Goal: Transaction & Acquisition: Purchase product/service

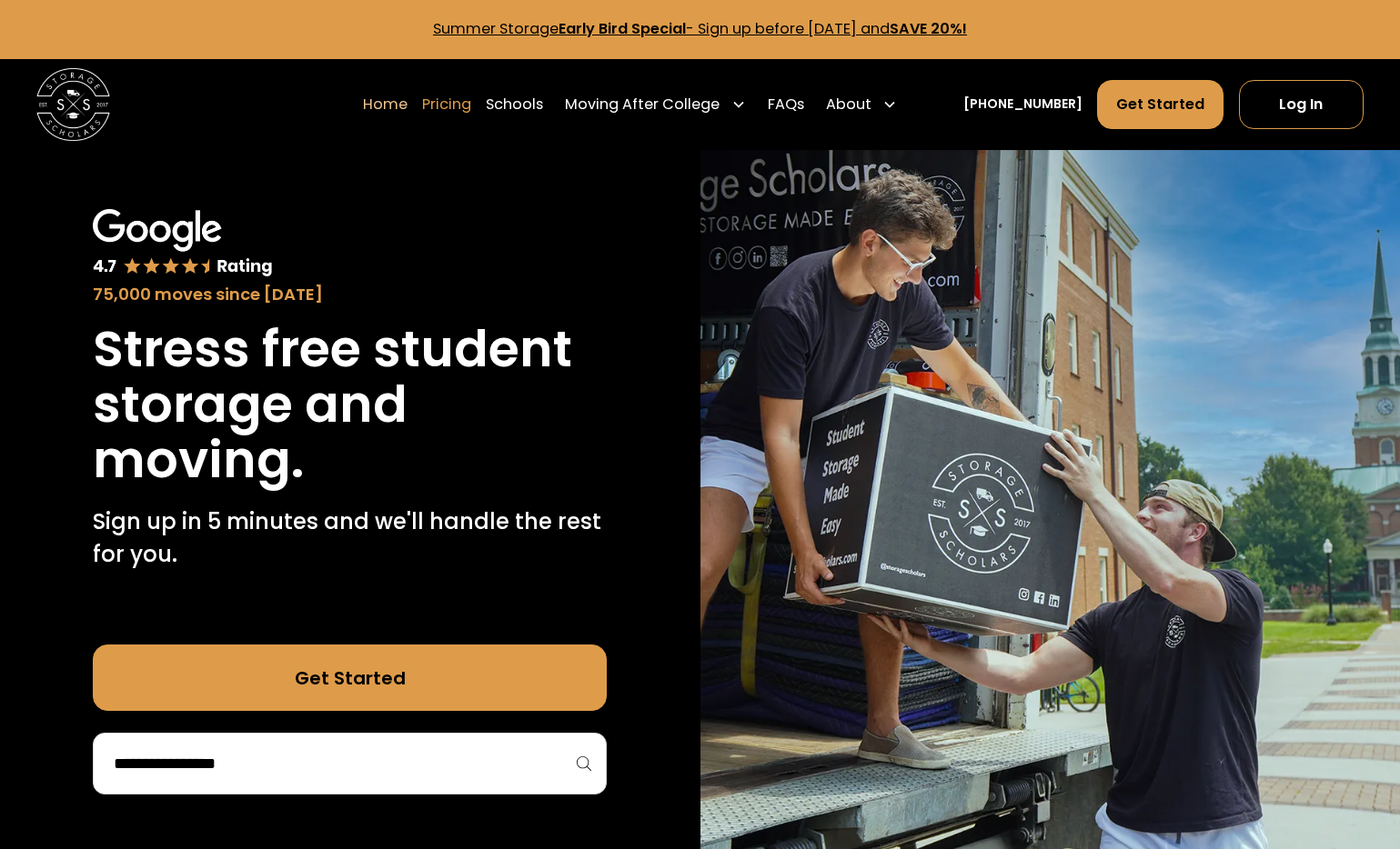
click at [470, 108] on link "Pricing" at bounding box center [446, 104] width 49 height 51
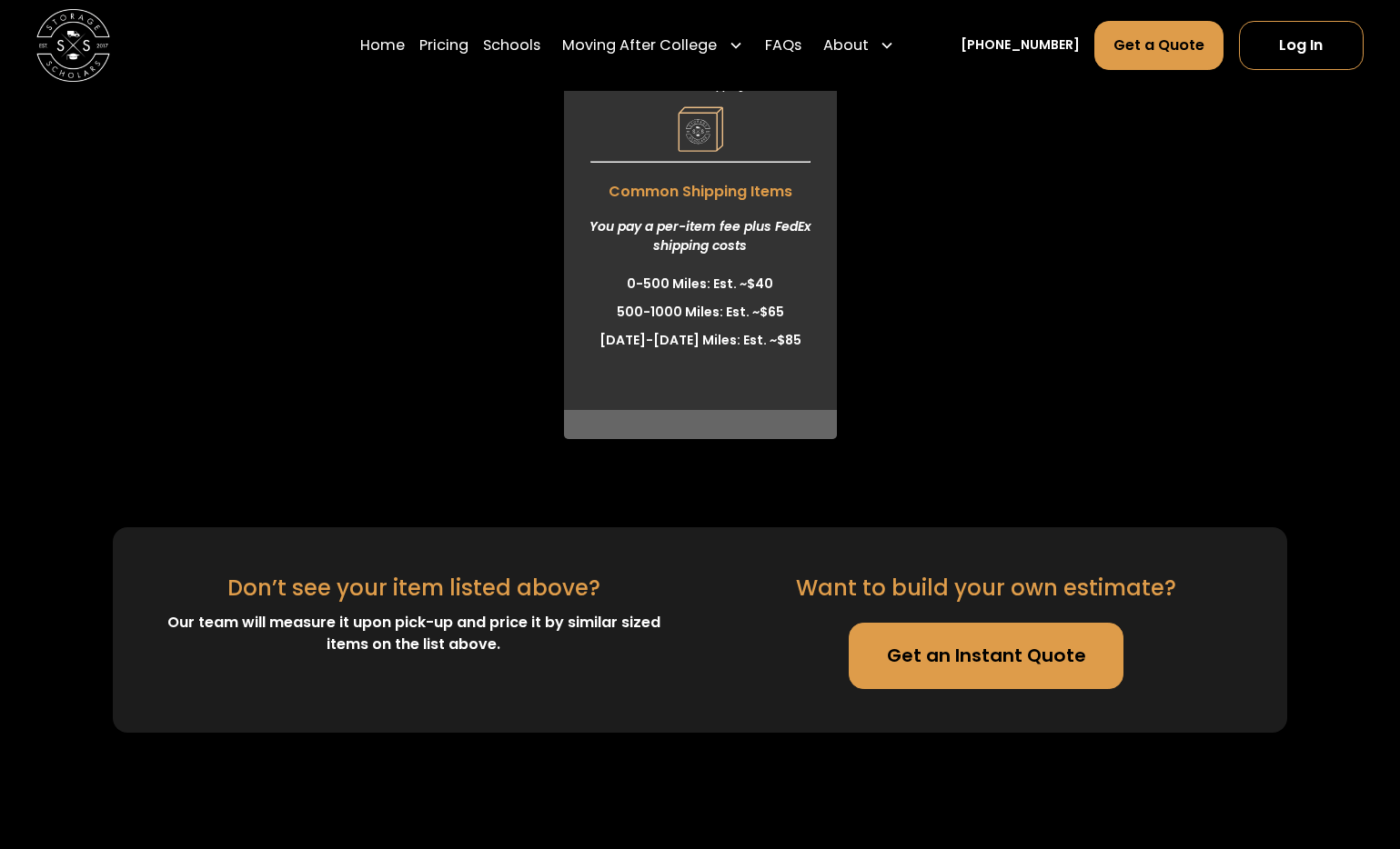
scroll to position [5373, 0]
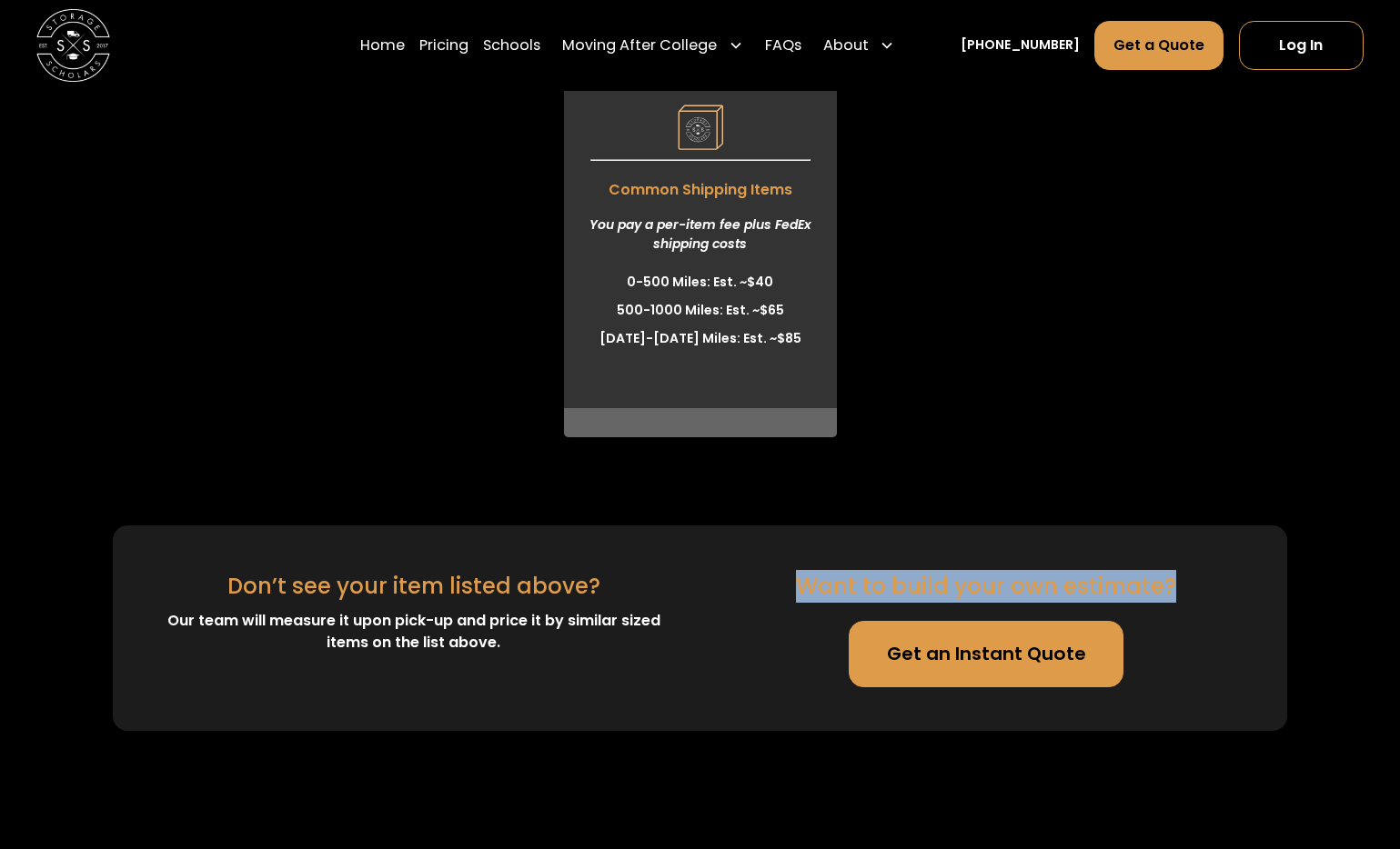
drag, startPoint x: 801, startPoint y: 583, endPoint x: 1170, endPoint y: 595, distance: 369.2
click at [1170, 595] on div "Want to build your own estimate?" at bounding box center [985, 587] width 380 height 33
click at [903, 596] on div "Want to build your own estimate?" at bounding box center [985, 587] width 380 height 33
drag, startPoint x: 800, startPoint y: 584, endPoint x: 1172, endPoint y: 587, distance: 372.0
click at [1172, 587] on div "Want to build your own estimate? Get an Instant Quote" at bounding box center [986, 629] width 514 height 118
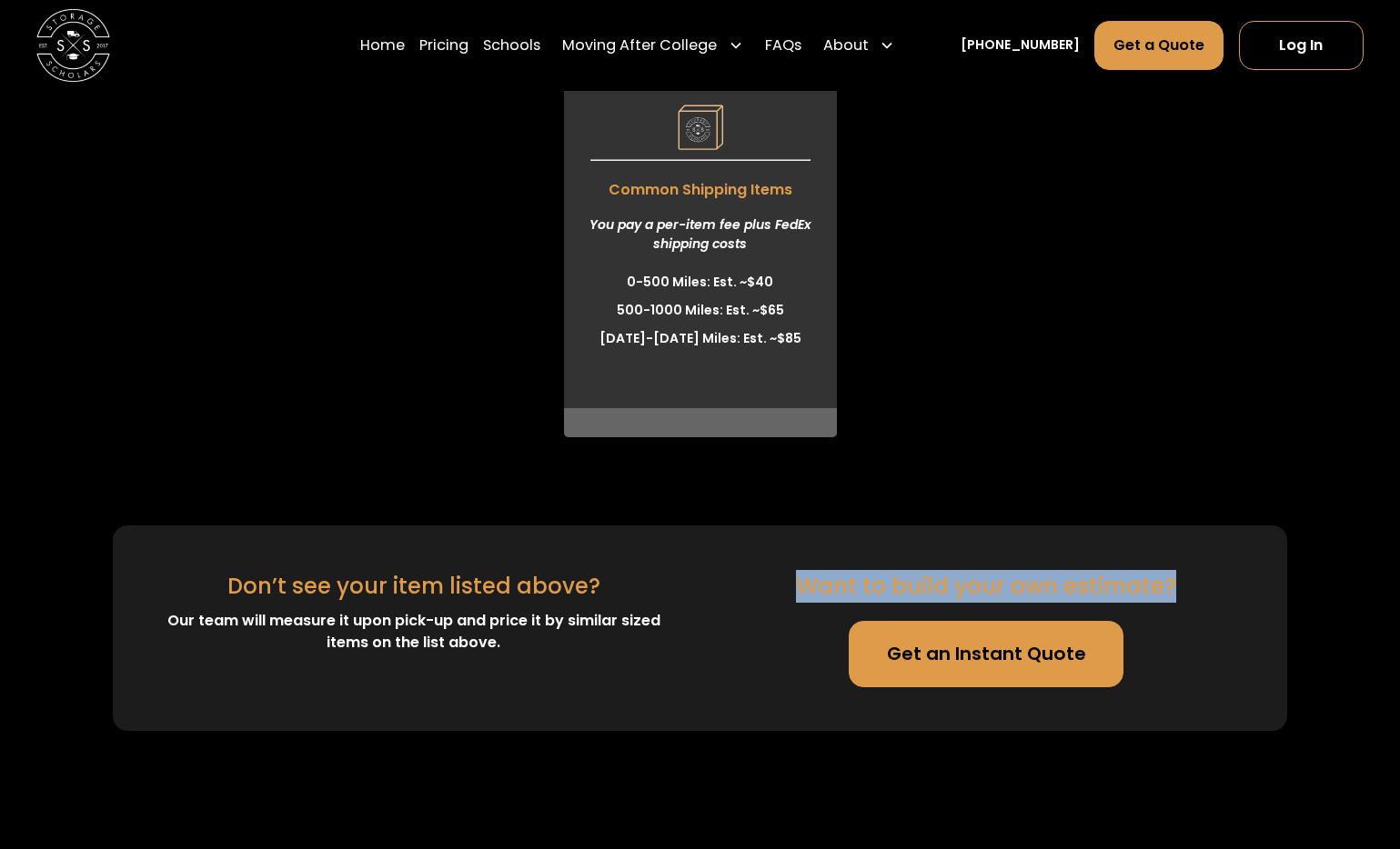
click at [1071, 579] on div "Want to build your own estimate?" at bounding box center [985, 587] width 380 height 33
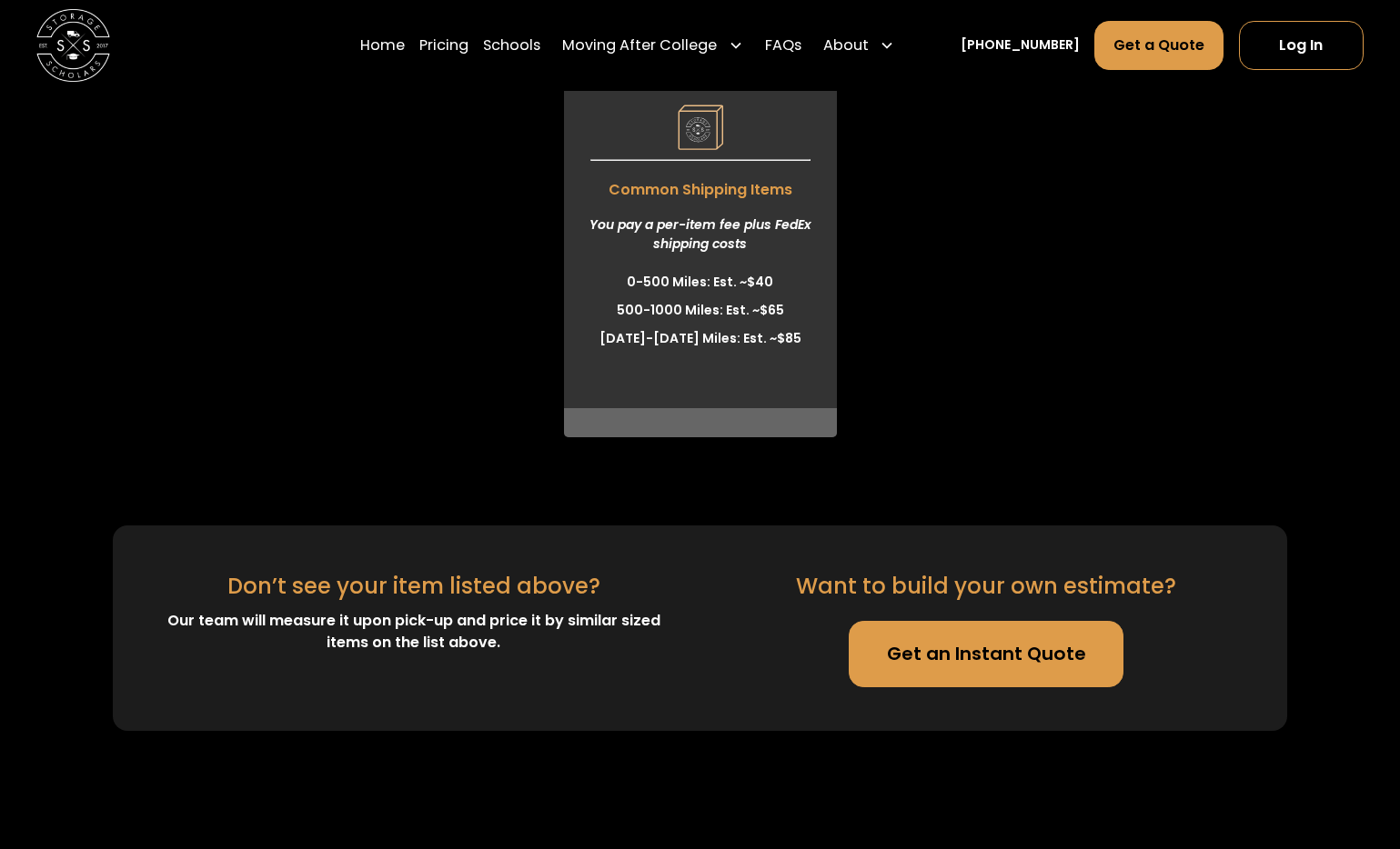
click at [955, 583] on div "Want to build your own estimate?" at bounding box center [985, 587] width 380 height 33
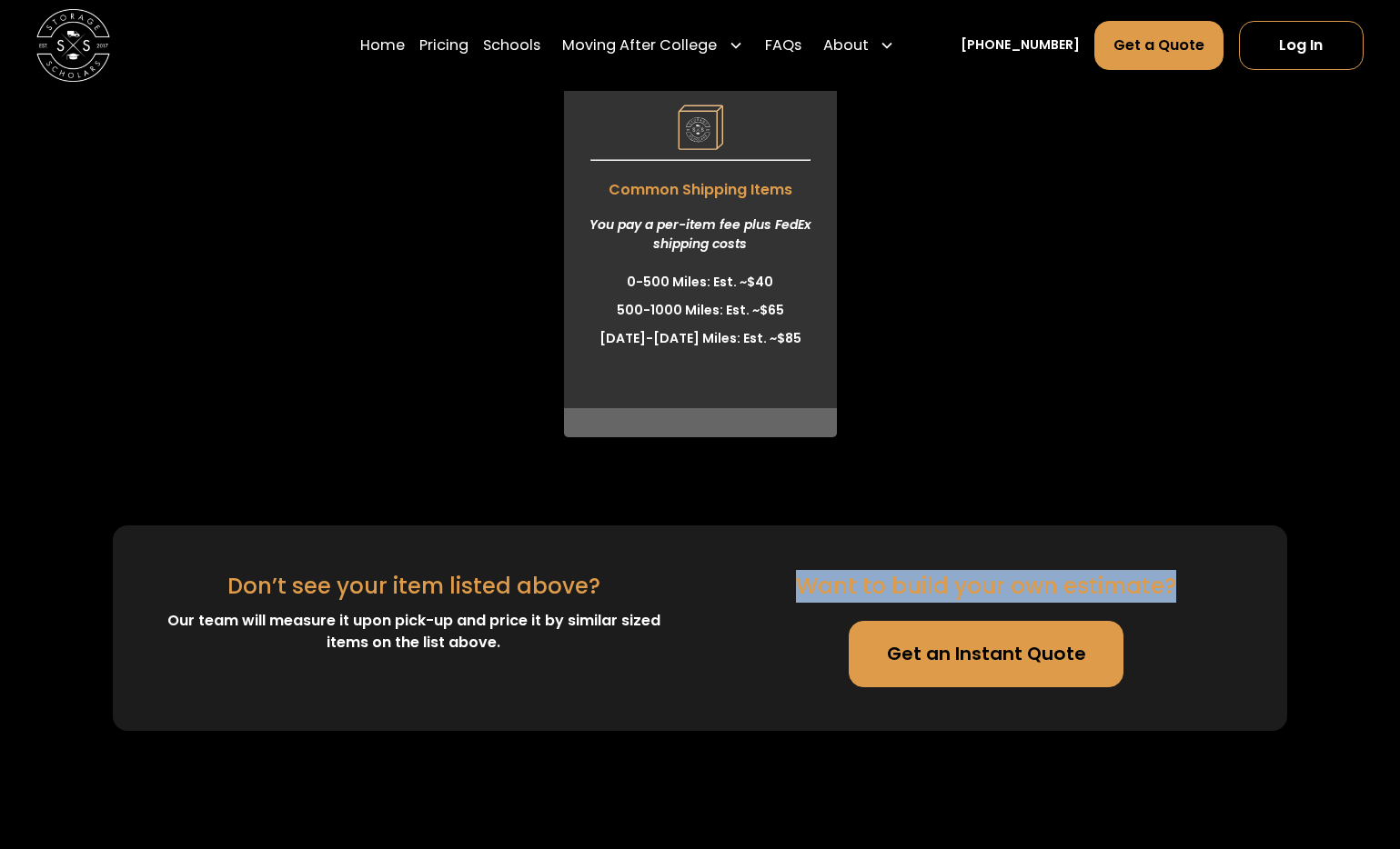
drag, startPoint x: 801, startPoint y: 581, endPoint x: 1172, endPoint y: 578, distance: 371.0
click at [1172, 578] on div "Want to build your own estimate? Get an Instant Quote" at bounding box center [986, 629] width 514 height 118
click at [1043, 570] on div "Want to build your own estimate?" at bounding box center [985, 587] width 380 height 33
drag, startPoint x: 801, startPoint y: 581, endPoint x: 1168, endPoint y: 583, distance: 367.0
click at [1168, 583] on div "Want to build your own estimate?" at bounding box center [985, 587] width 380 height 33
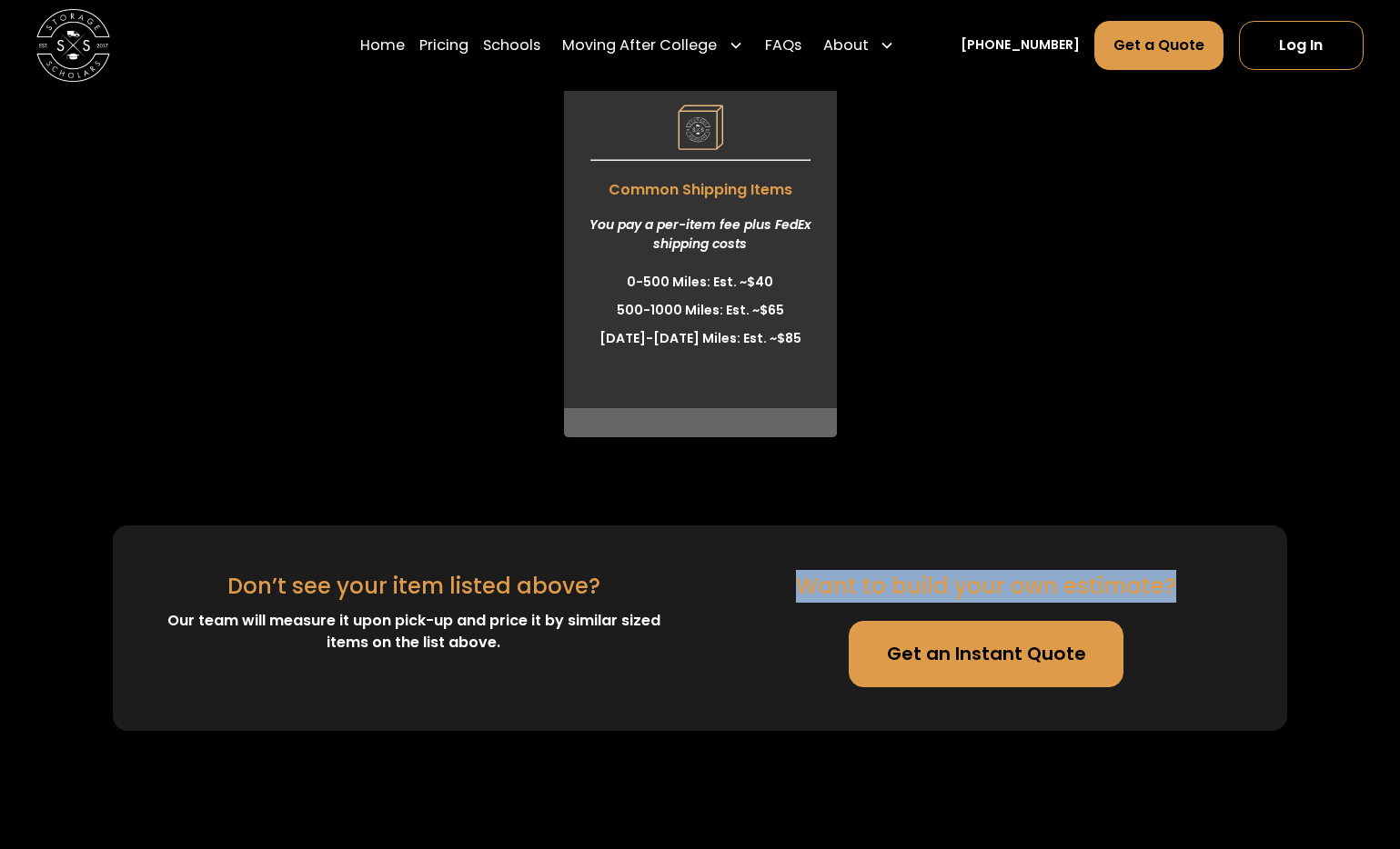
click at [868, 579] on div "Want to build your own estimate?" at bounding box center [985, 587] width 380 height 33
drag, startPoint x: 801, startPoint y: 584, endPoint x: 1168, endPoint y: 582, distance: 367.0
click at [1168, 582] on div "Want to build your own estimate?" at bounding box center [985, 587] width 380 height 33
drag, startPoint x: 1168, startPoint y: 582, endPoint x: 801, endPoint y: 594, distance: 367.2
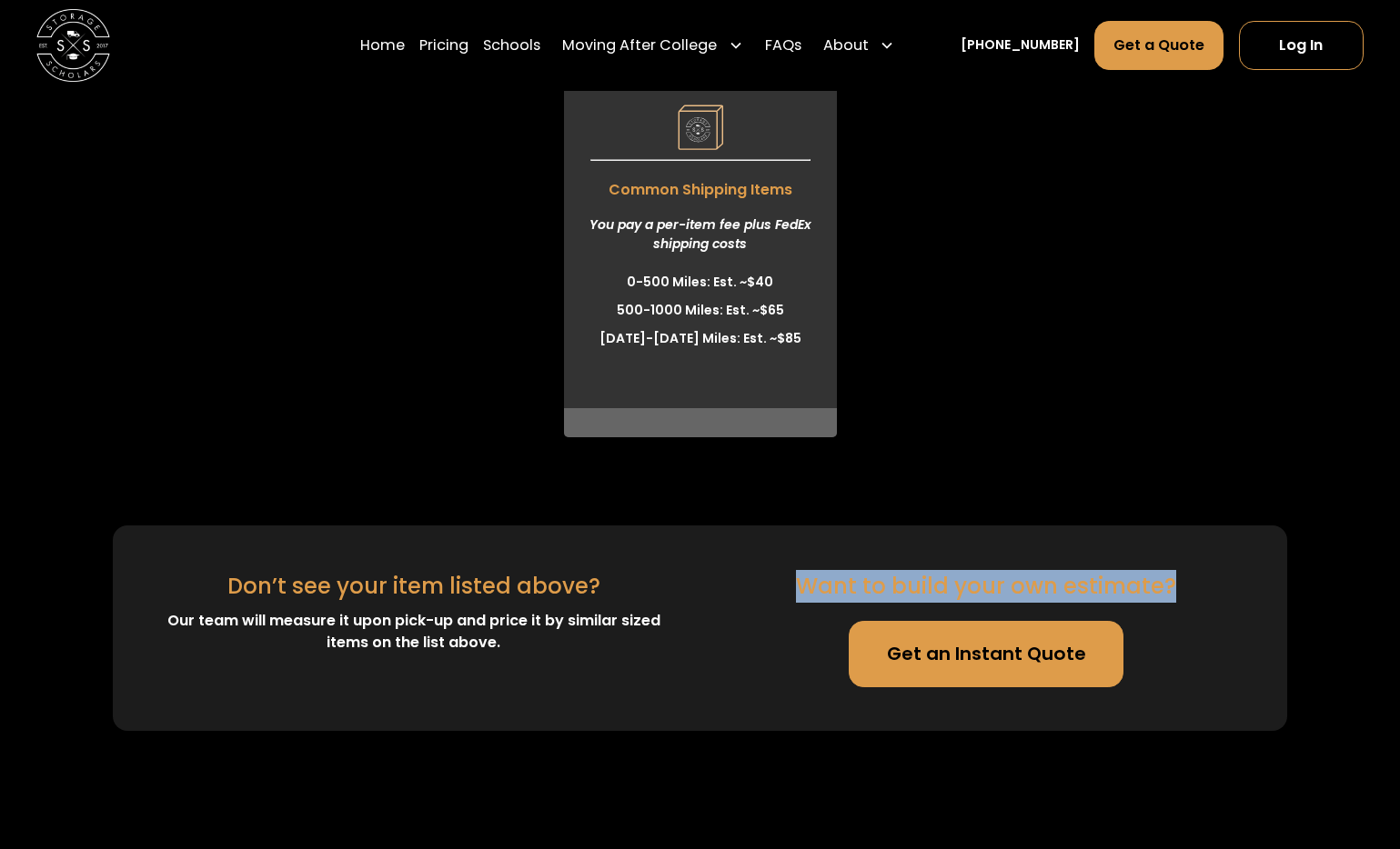
click at [801, 594] on div "Want to build your own estimate?" at bounding box center [985, 587] width 380 height 33
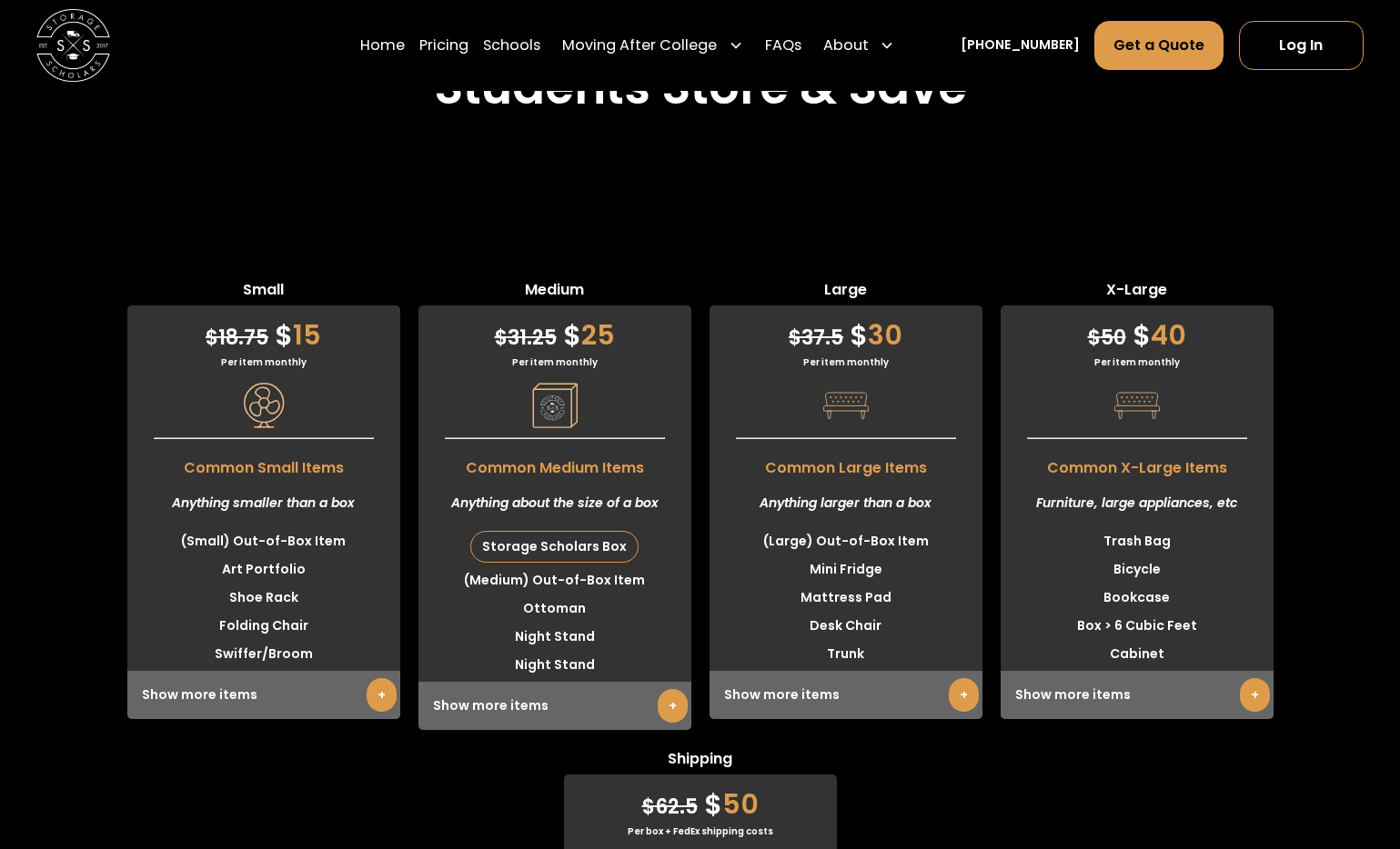
scroll to position [4612, 0]
